Goal: Transaction & Acquisition: Purchase product/service

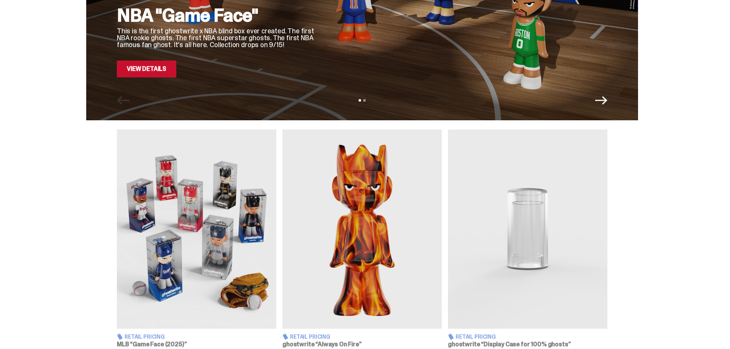
scroll to position [230, 0]
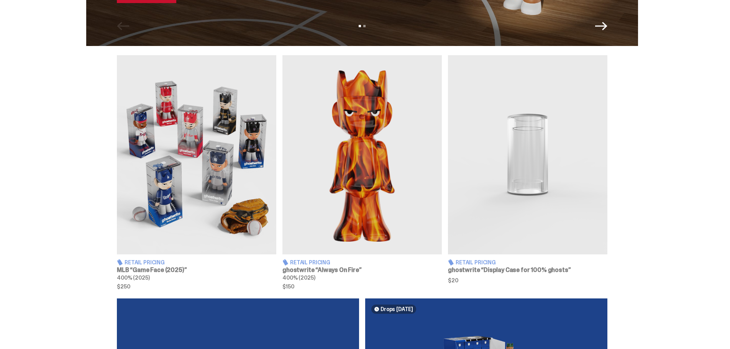
click at [505, 226] on img at bounding box center [527, 154] width 159 height 199
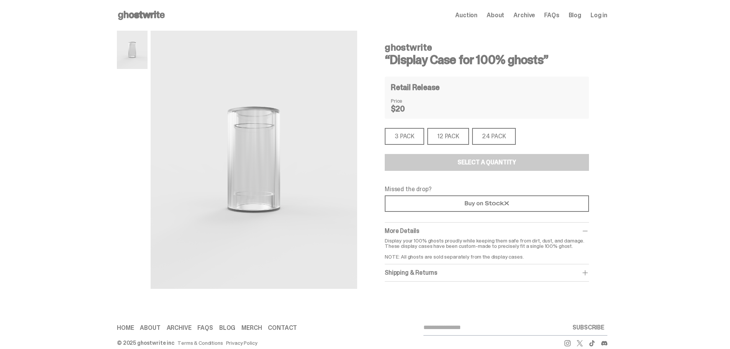
click at [404, 138] on div "3 PACK" at bounding box center [404, 136] width 39 height 17
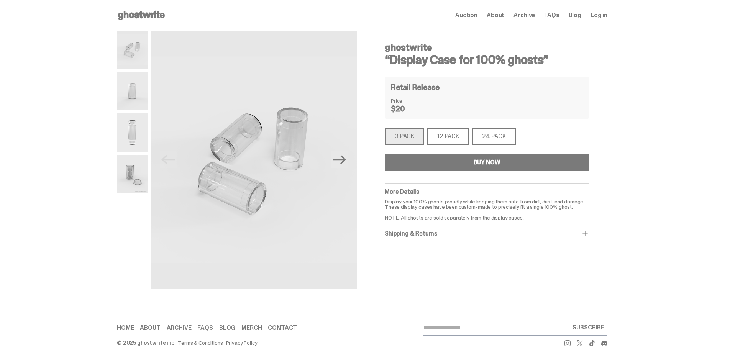
click at [456, 139] on div "12 PACK" at bounding box center [448, 136] width 42 height 17
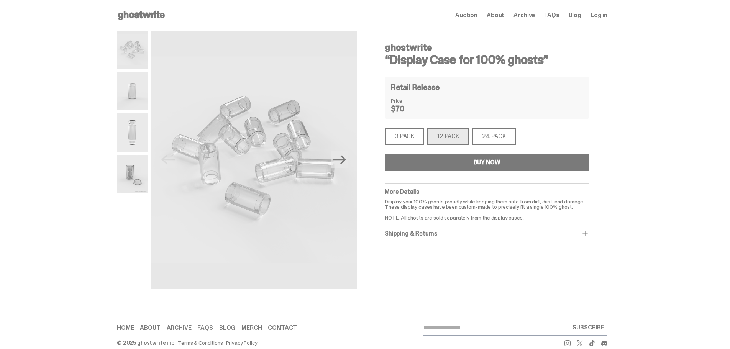
click at [400, 136] on div "3 PACK" at bounding box center [404, 136] width 39 height 17
